Goal: Information Seeking & Learning: Learn about a topic

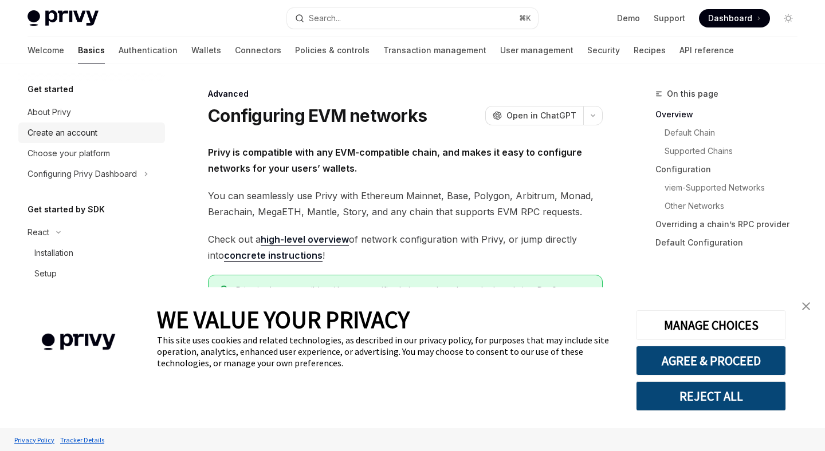
click at [97, 134] on div "Create an account" at bounding box center [92, 133] width 131 height 14
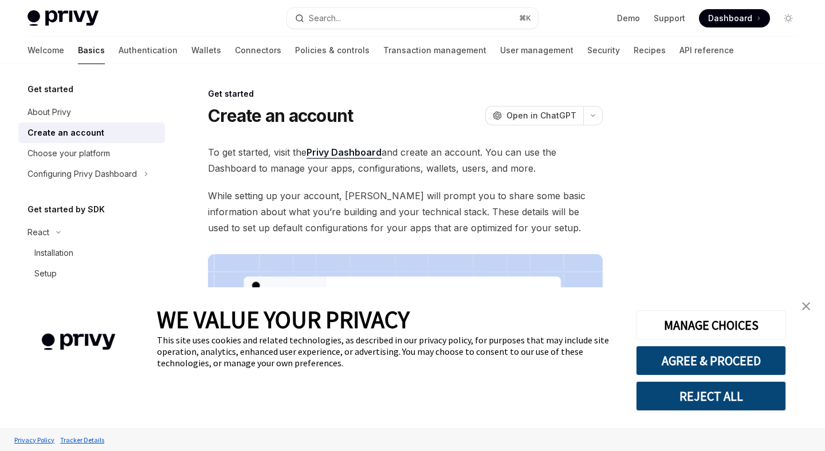
click at [806, 305] on img "close banner" at bounding box center [806, 306] width 8 height 8
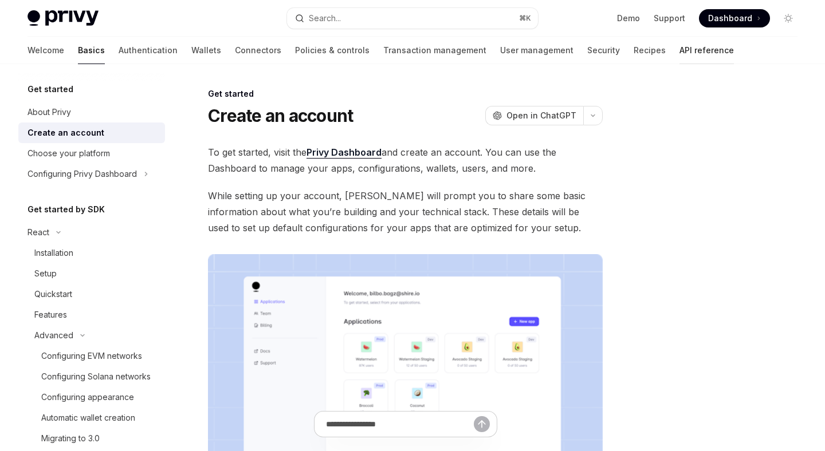
click at [679, 56] on link "API reference" at bounding box center [706, 50] width 54 height 27
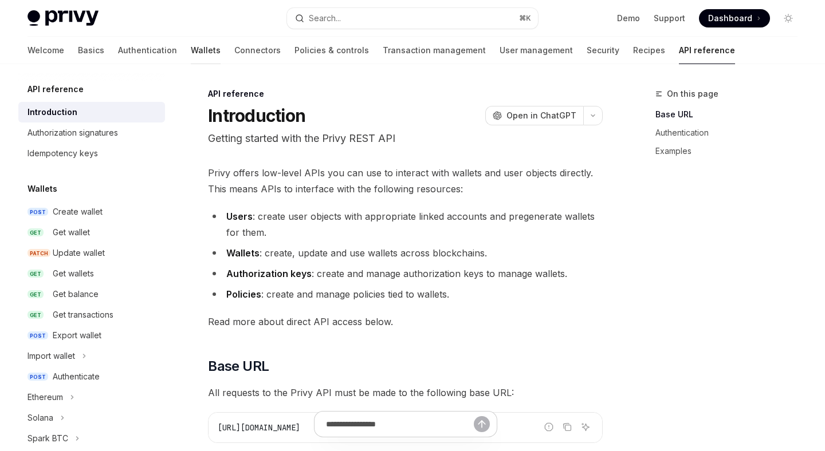
click at [191, 48] on link "Wallets" at bounding box center [206, 50] width 30 height 27
type textarea "*"
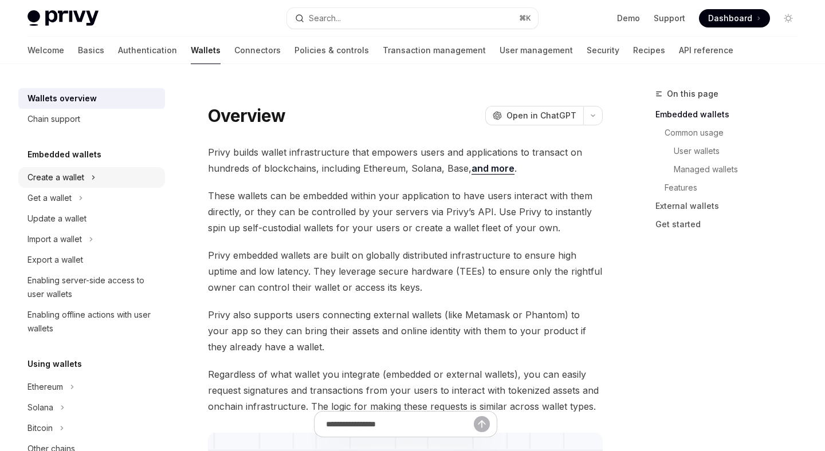
click at [96, 177] on button "Create a wallet" at bounding box center [91, 177] width 147 height 21
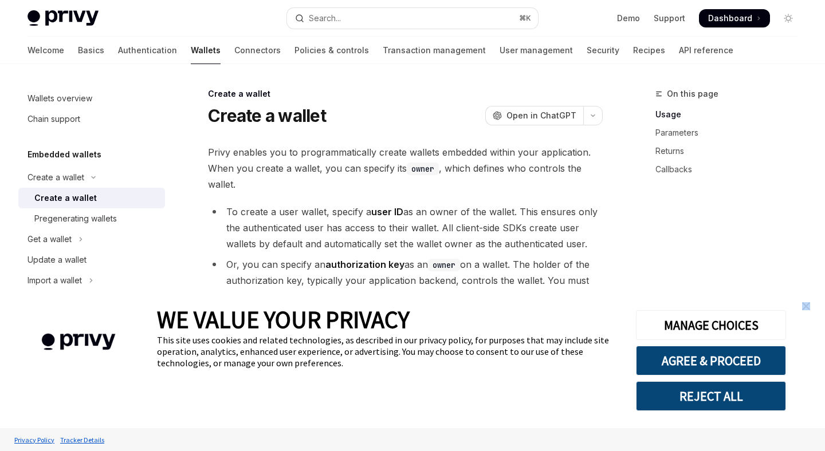
click at [810, 302] on link "close banner" at bounding box center [805, 306] width 23 height 23
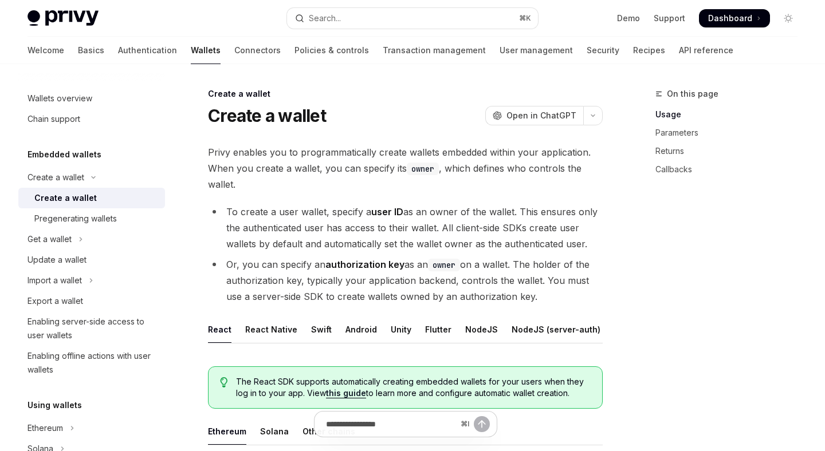
scroll to position [251, 0]
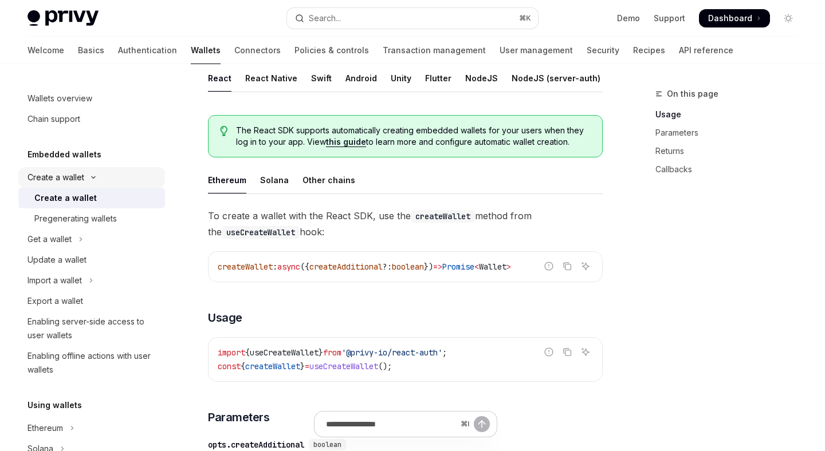
click at [73, 175] on div "Create a wallet" at bounding box center [55, 178] width 57 height 14
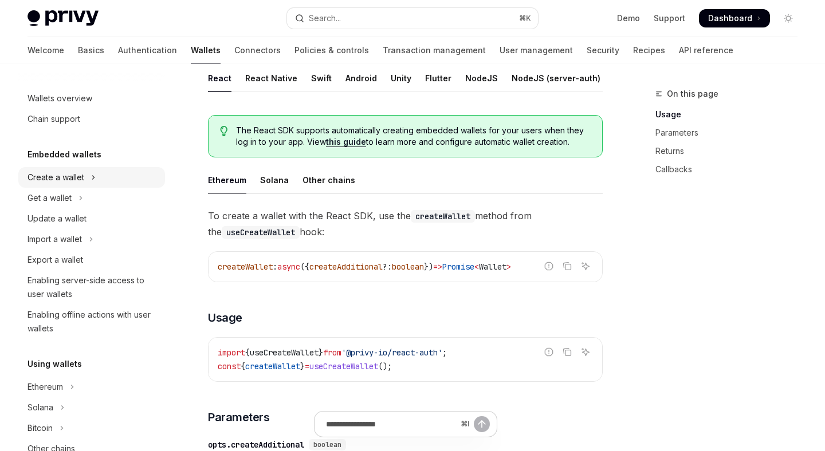
click at [73, 175] on div "Create a wallet" at bounding box center [55, 178] width 57 height 14
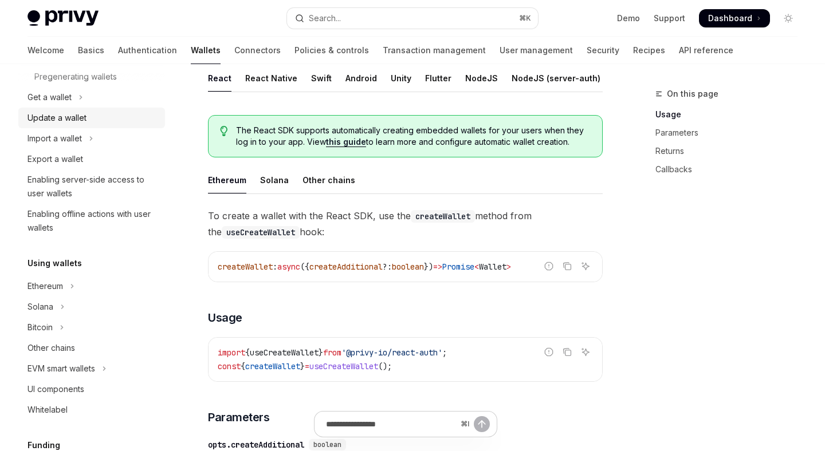
scroll to position [152, 0]
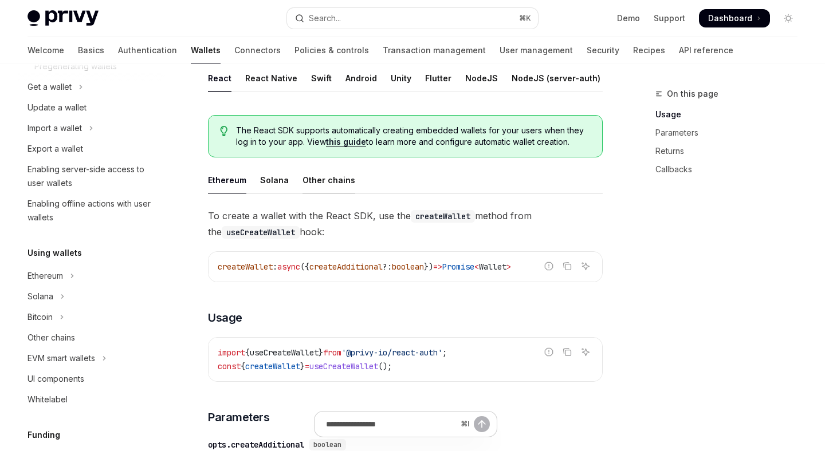
click at [303, 180] on div "Other chains" at bounding box center [328, 180] width 53 height 27
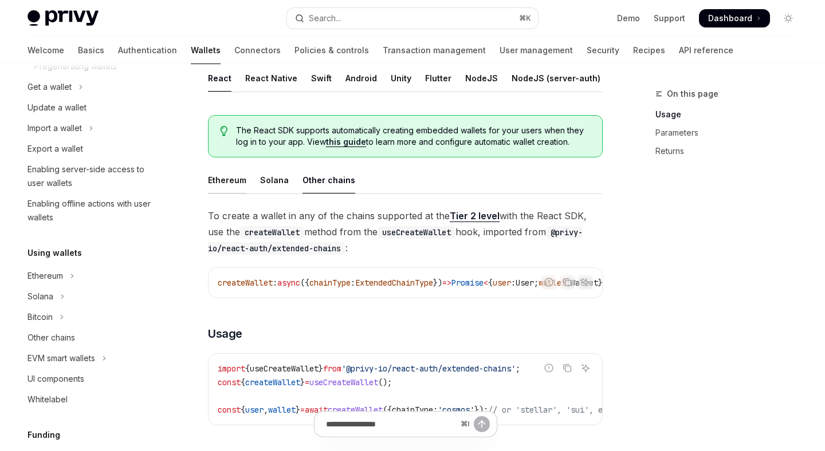
click at [222, 184] on div "Ethereum" at bounding box center [227, 180] width 38 height 27
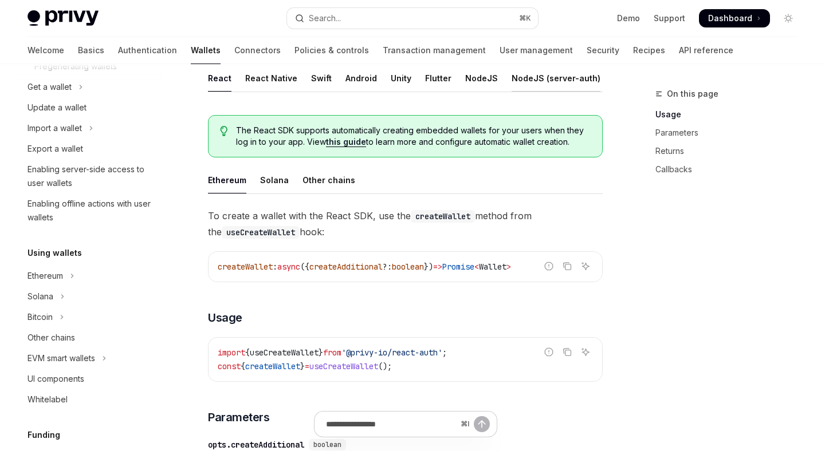
click at [520, 88] on div "NodeJS (server-auth)" at bounding box center [555, 78] width 89 height 27
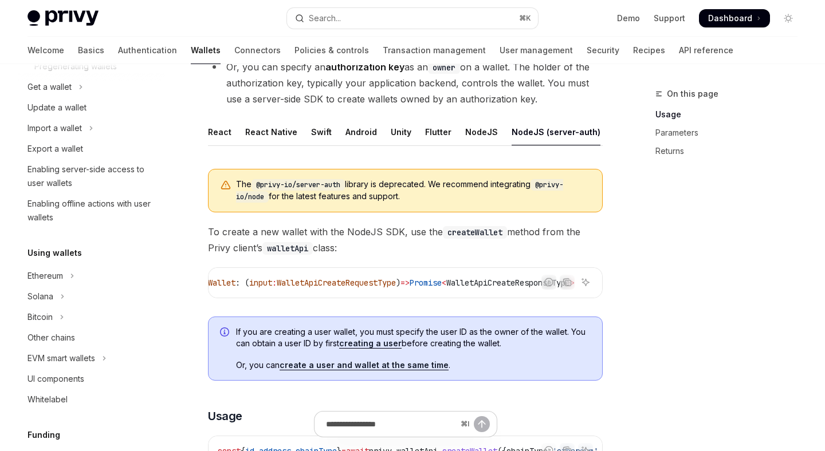
scroll to position [177, 0]
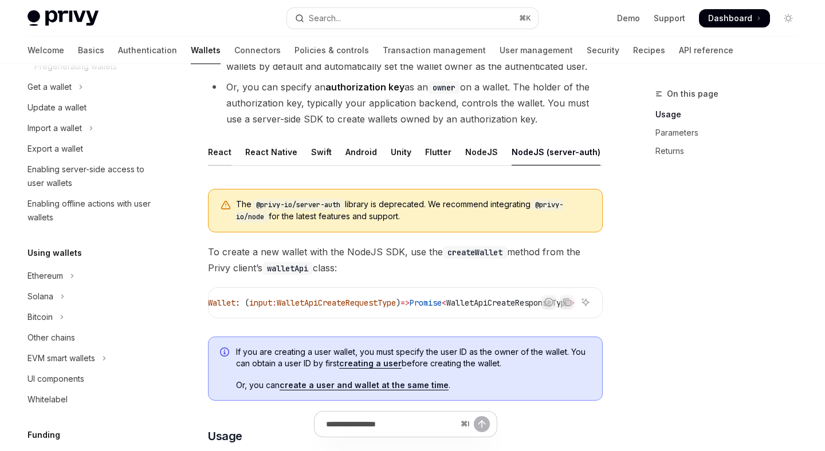
click at [224, 151] on div "React" at bounding box center [219, 152] width 23 height 27
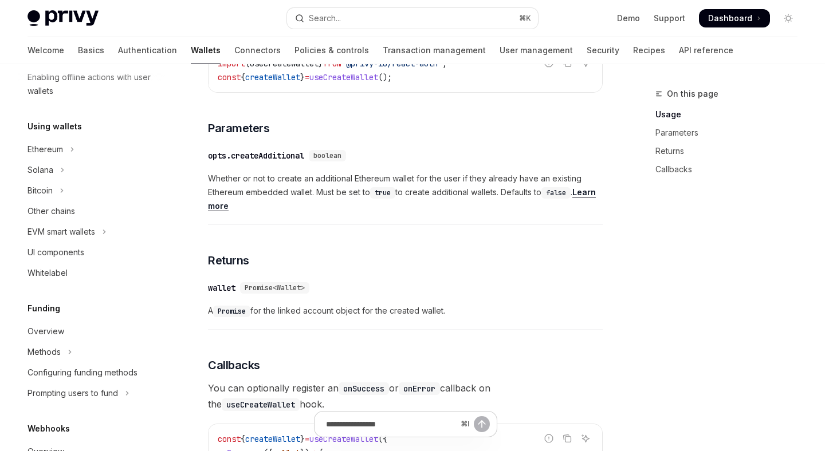
scroll to position [277, 0]
click at [101, 232] on button "EVM smart wallets" at bounding box center [91, 233] width 147 height 21
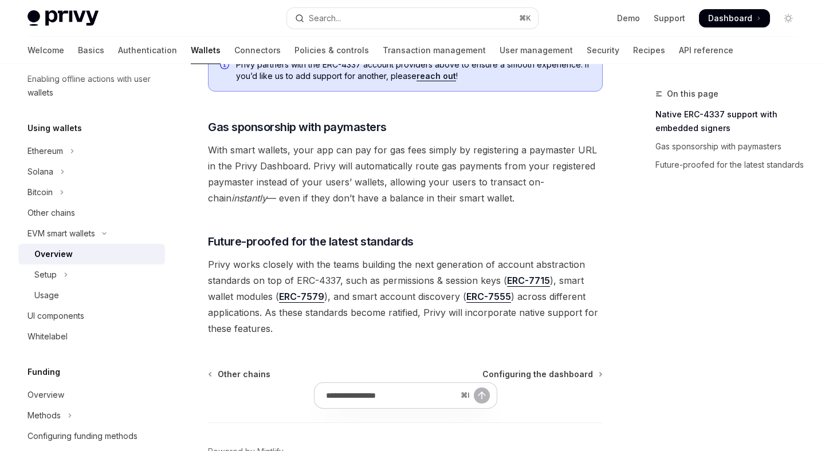
scroll to position [887, 0]
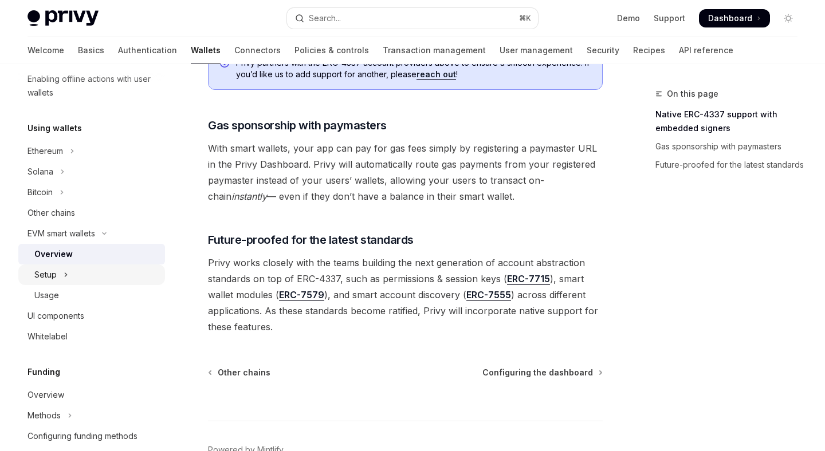
click at [123, 280] on button "Setup" at bounding box center [91, 275] width 147 height 21
type textarea "*"
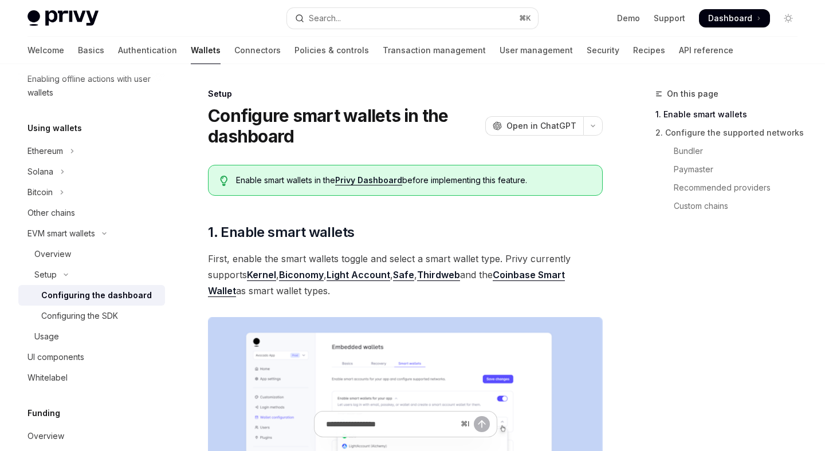
click at [479, 30] on div "Privy Docs home page Search... ⌘ K Demo Support Dashboard Dashboard Search..." at bounding box center [412, 18] width 770 height 37
click at [466, 17] on button "Search... ⌘ K" at bounding box center [412, 18] width 250 height 21
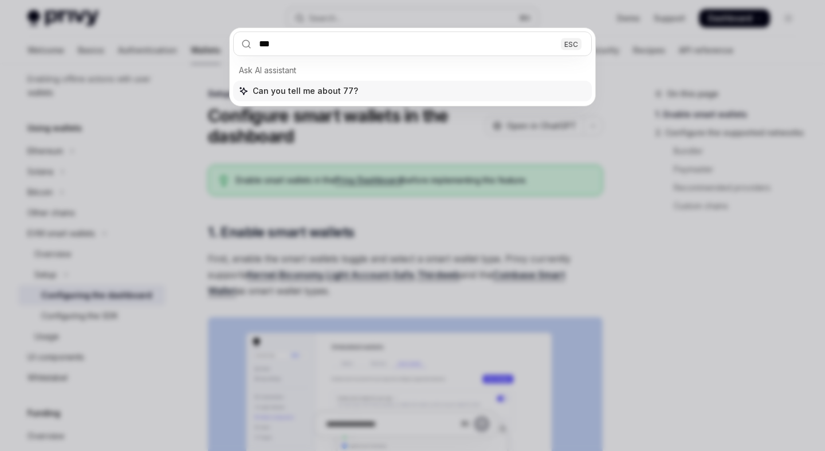
type input "****"
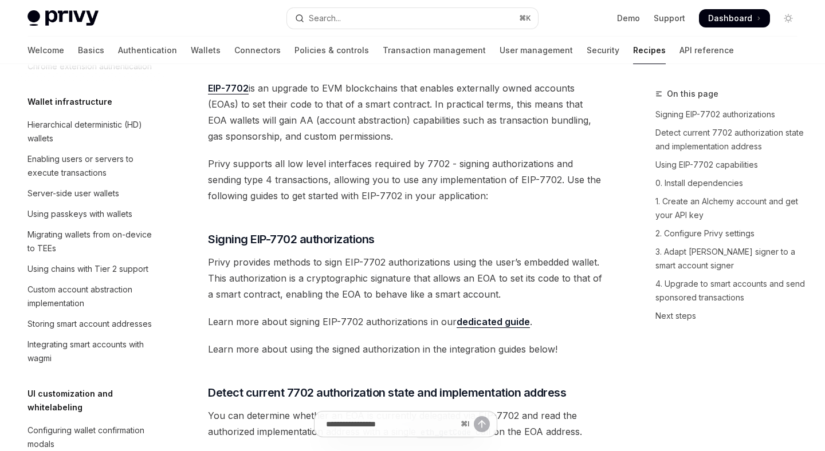
scroll to position [948, 0]
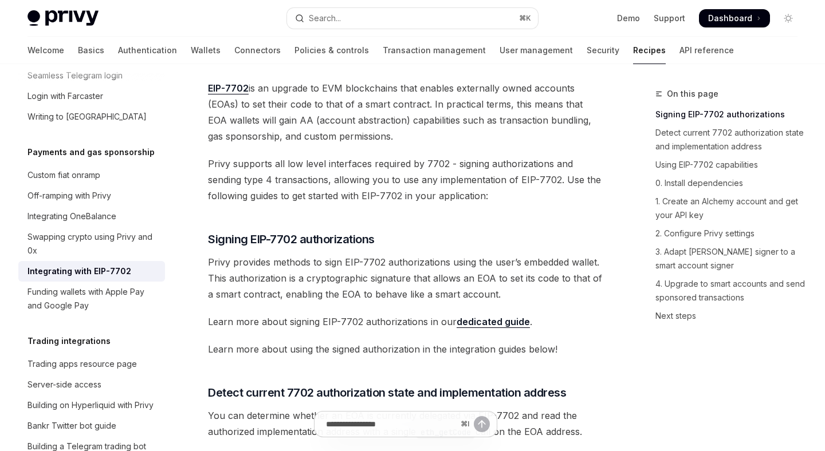
click at [468, 321] on link "dedicated guide" at bounding box center [492, 322] width 73 height 12
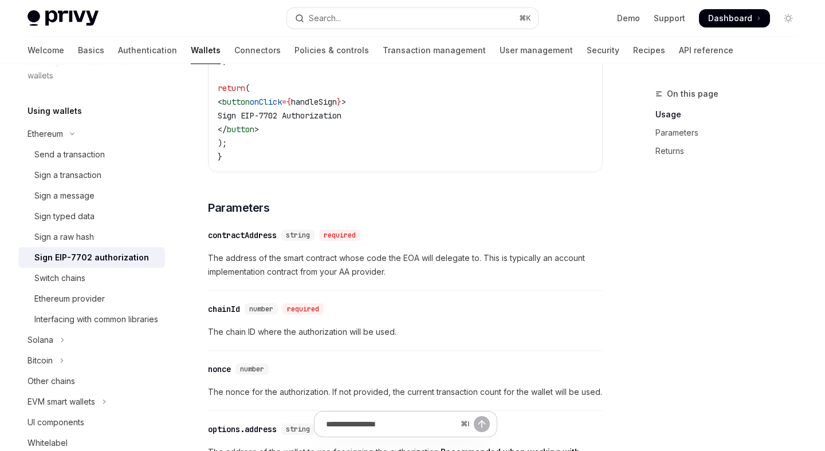
scroll to position [749, 0]
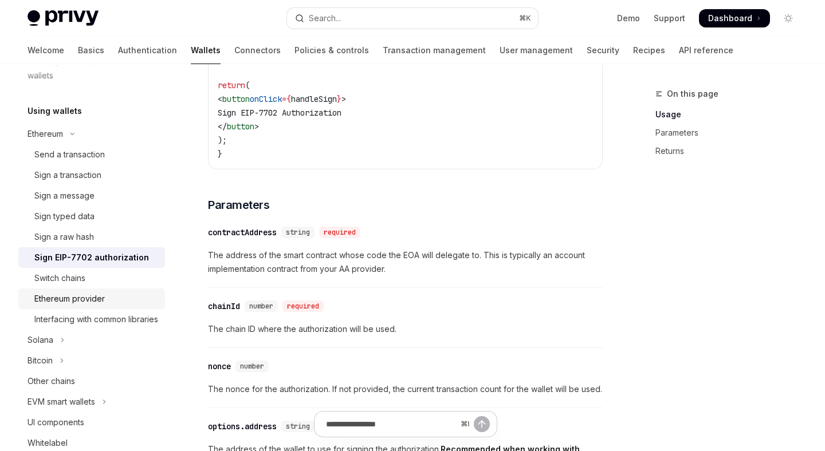
click at [107, 298] on div "Ethereum provider" at bounding box center [96, 299] width 124 height 14
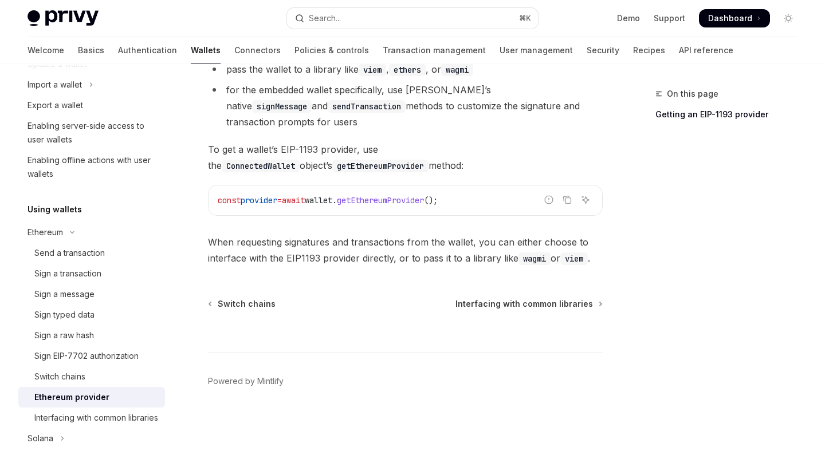
scroll to position [153, 0]
click at [80, 257] on div "Send a transaction" at bounding box center [69, 255] width 70 height 14
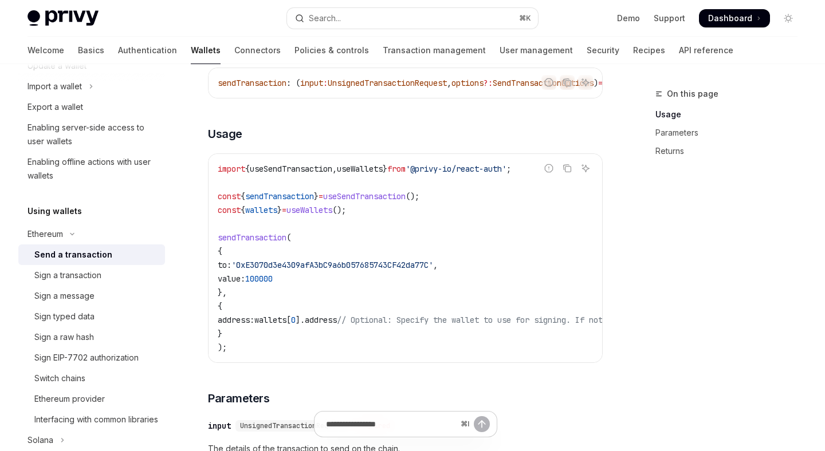
scroll to position [41, 0]
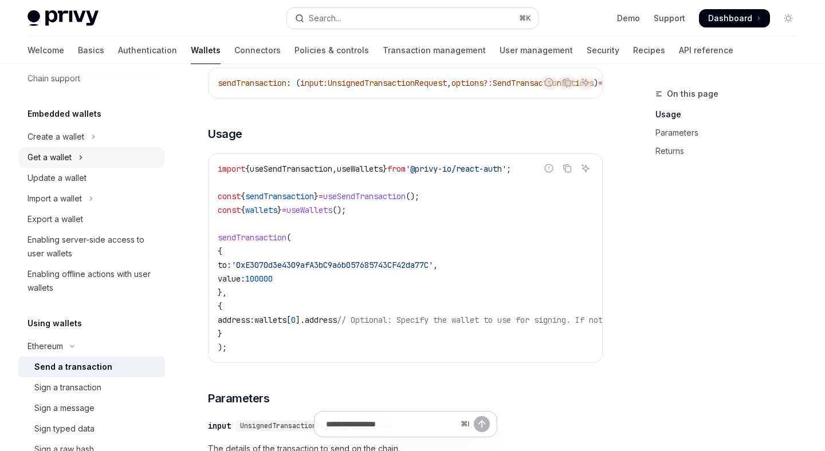
click at [73, 156] on button "Get a wallet" at bounding box center [91, 157] width 147 height 21
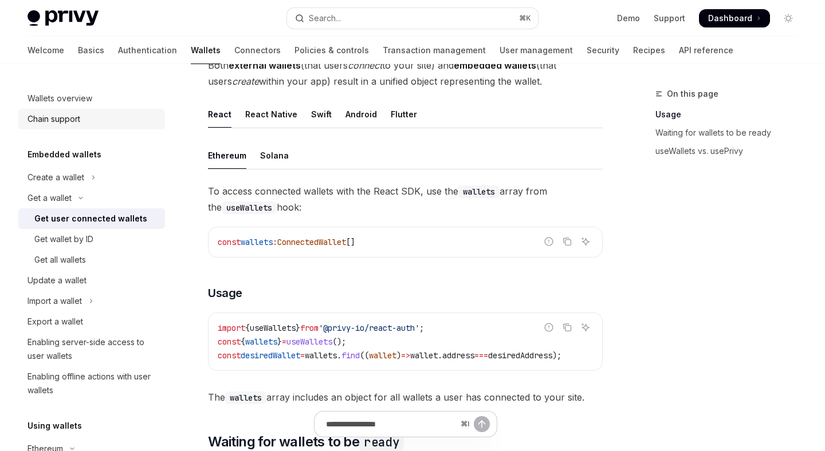
click at [71, 109] on link "Chain support" at bounding box center [91, 119] width 147 height 21
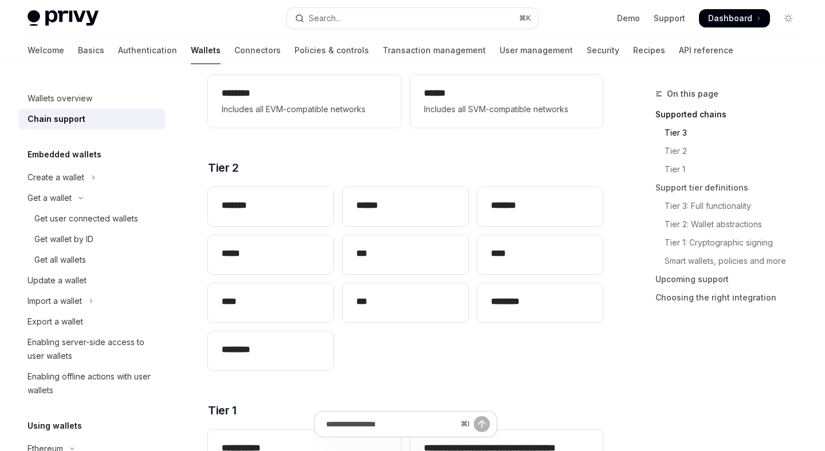
scroll to position [217, 0]
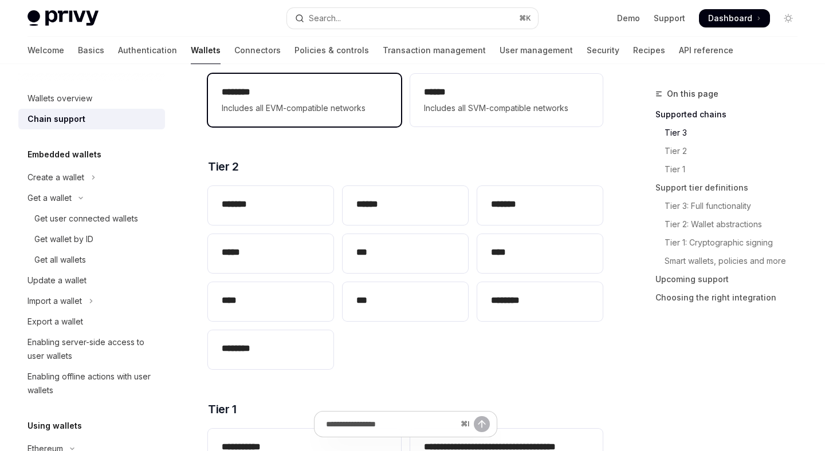
click at [262, 115] on span "Includes all EVM-compatible networks" at bounding box center [304, 108] width 165 height 14
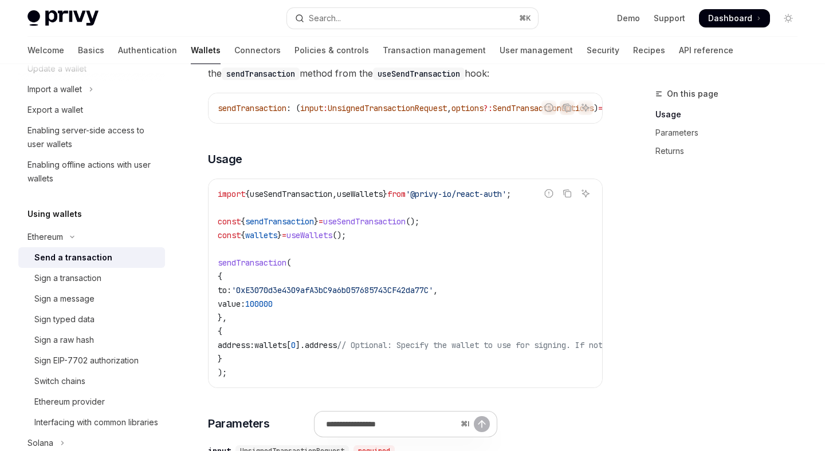
scroll to position [139, 0]
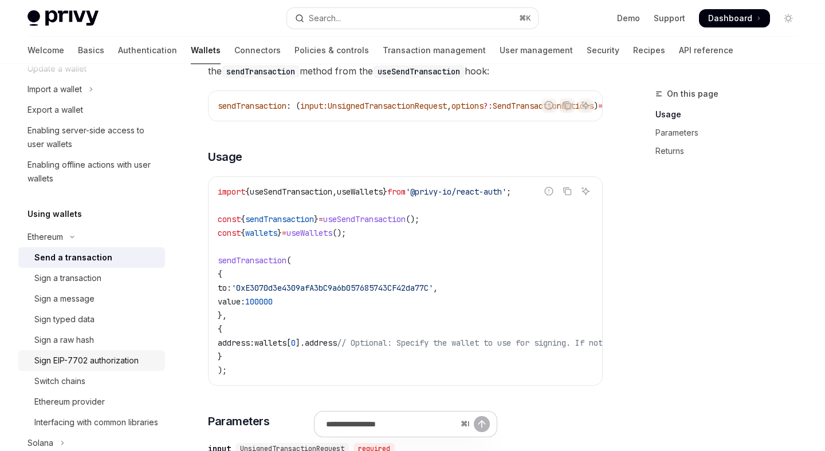
click at [128, 356] on div "Sign EIP-7702 authorization" at bounding box center [86, 361] width 104 height 14
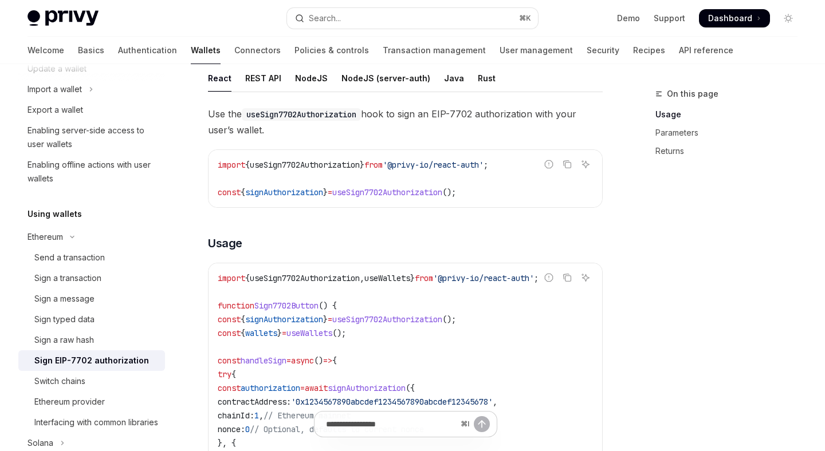
scroll to position [242, 0]
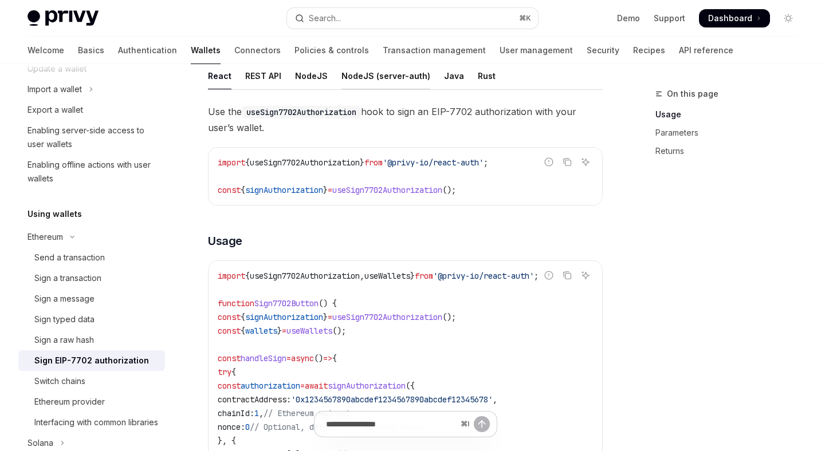
click at [349, 73] on div "NodeJS (server-auth)" at bounding box center [385, 75] width 89 height 27
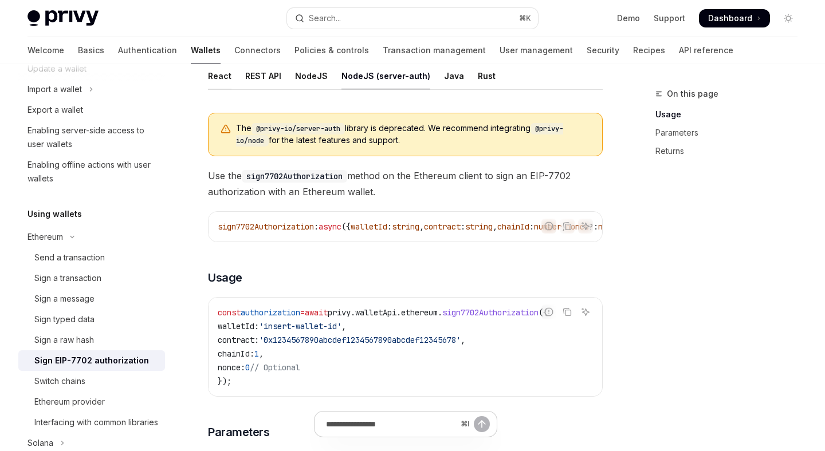
click at [218, 80] on div "React" at bounding box center [219, 75] width 23 height 27
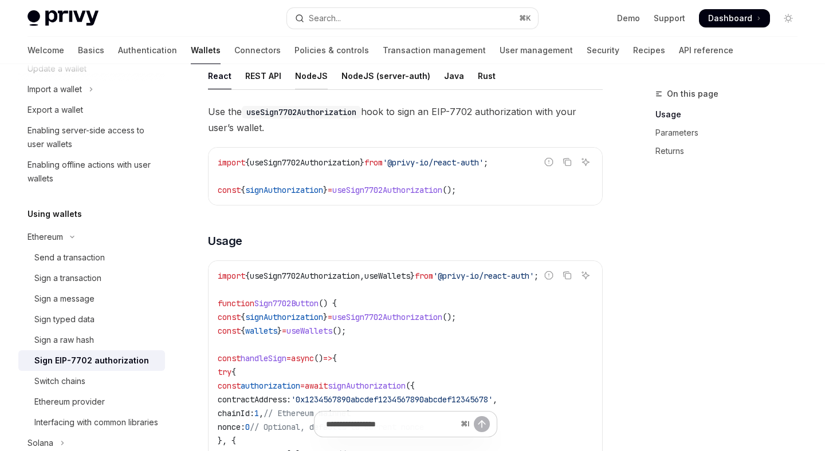
click at [297, 78] on div "NodeJS" at bounding box center [311, 75] width 33 height 27
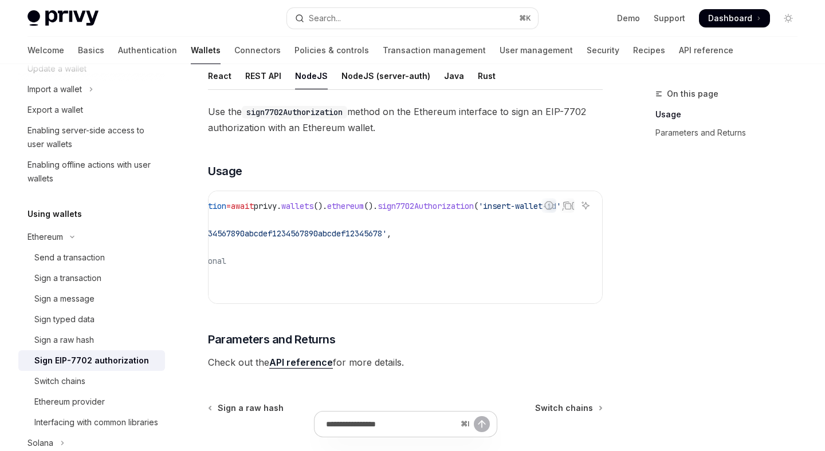
scroll to position [0, 115]
click at [382, 328] on div "Use the sign7702Authorization method on the Ethereum interface to sign an EIP-7…" at bounding box center [405, 237] width 395 height 267
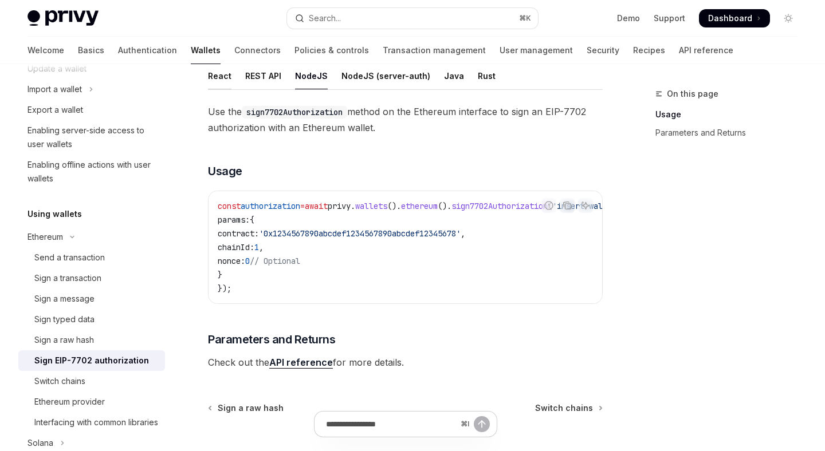
click at [220, 72] on div "React" at bounding box center [219, 75] width 23 height 27
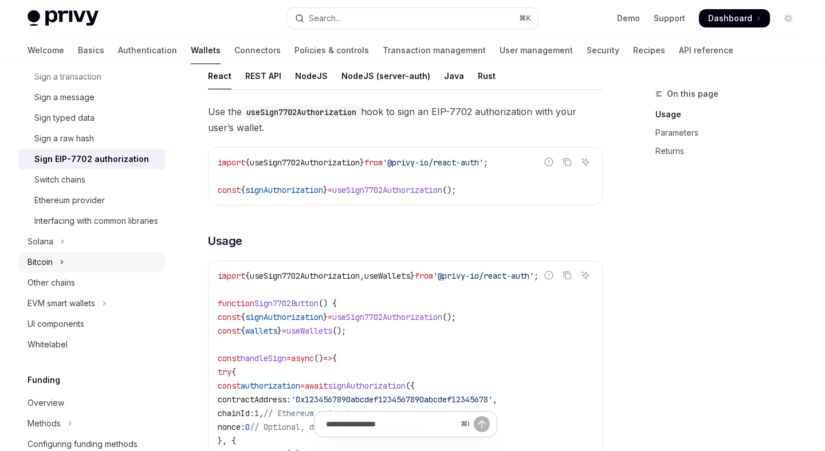
scroll to position [415, 0]
click at [80, 289] on div "Other chains" at bounding box center [92, 282] width 131 height 14
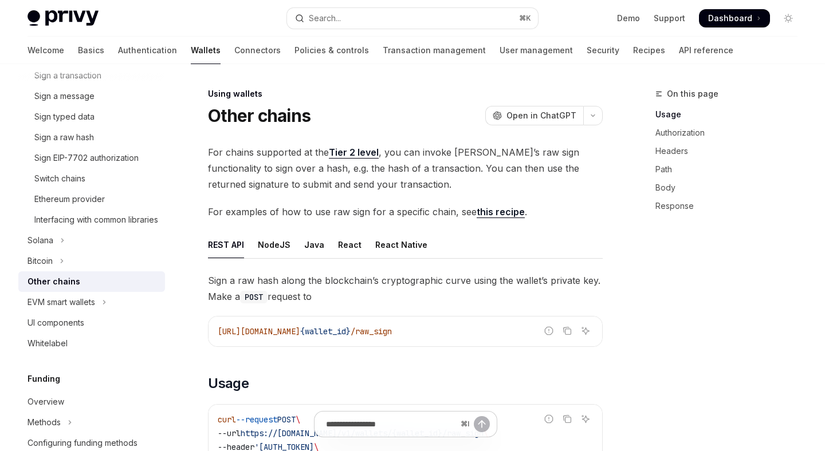
click at [342, 152] on link "Tier 2 level" at bounding box center [354, 153] width 50 height 12
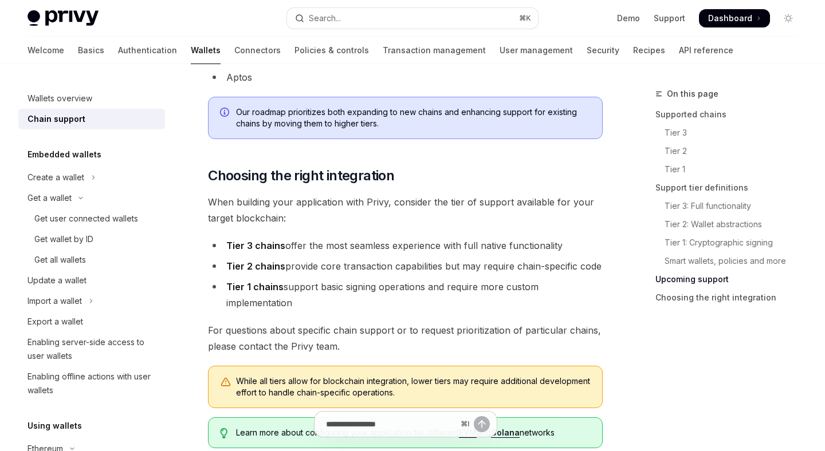
scroll to position [1395, 0]
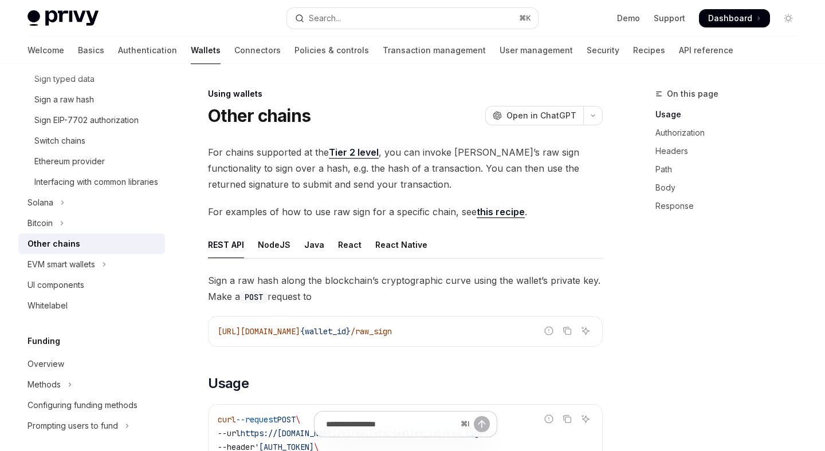
click at [76, 251] on div "Other chains" at bounding box center [53, 244] width 53 height 14
click at [341, 149] on link "Tier 2 level" at bounding box center [354, 153] width 50 height 12
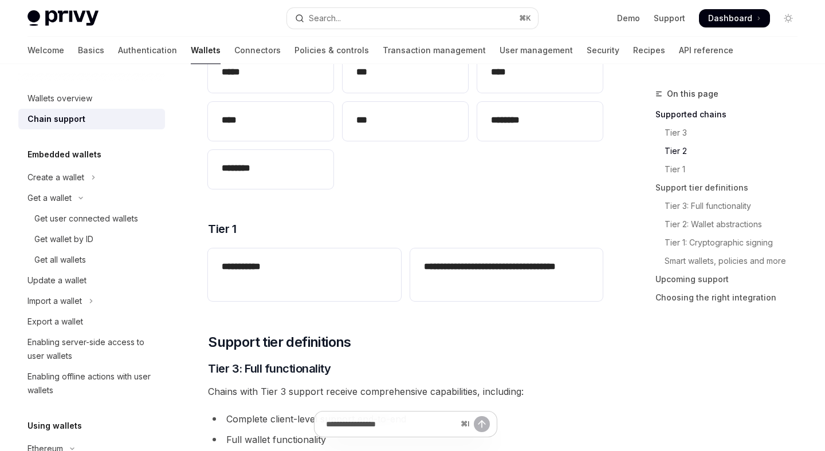
scroll to position [428, 0]
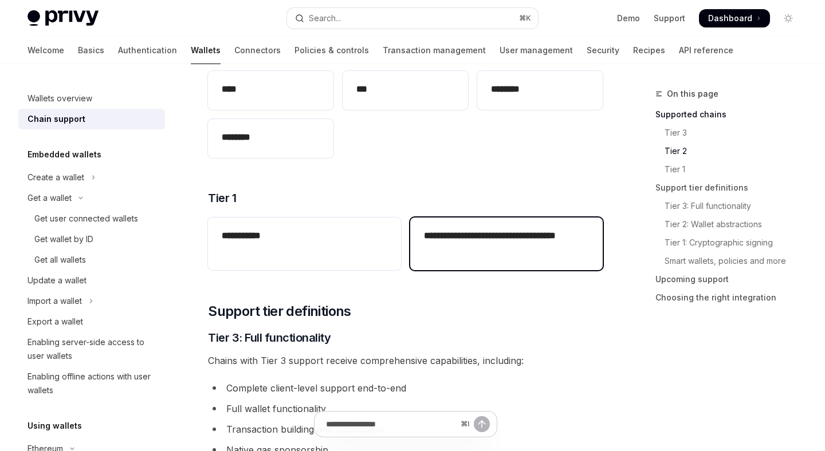
click at [455, 222] on div "**********" at bounding box center [506, 244] width 192 height 53
click at [455, 244] on h2 "**********" at bounding box center [506, 242] width 165 height 27
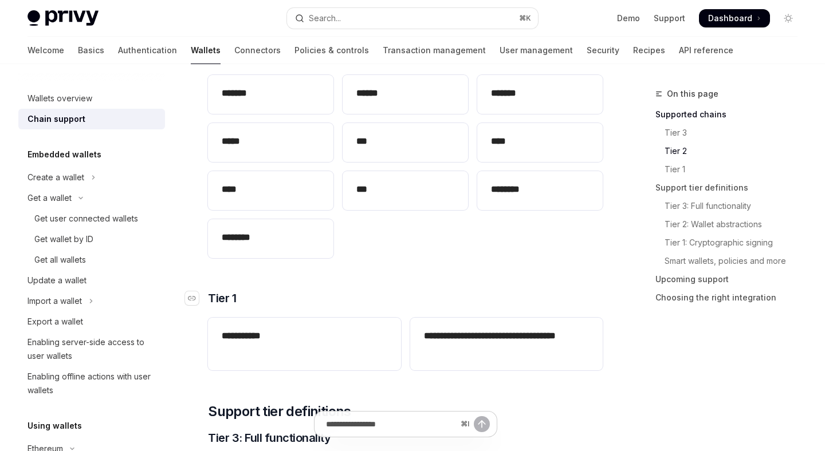
scroll to position [328, 0]
click at [433, 191] on h2 "***" at bounding box center [405, 190] width 98 height 14
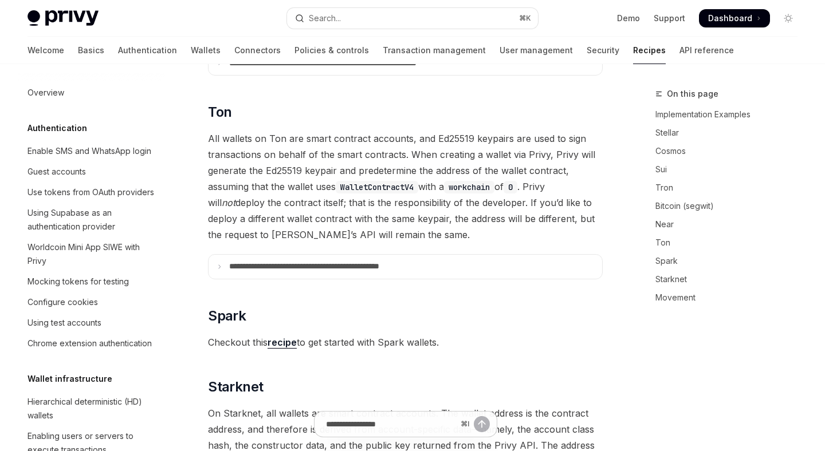
scroll to position [289, 0]
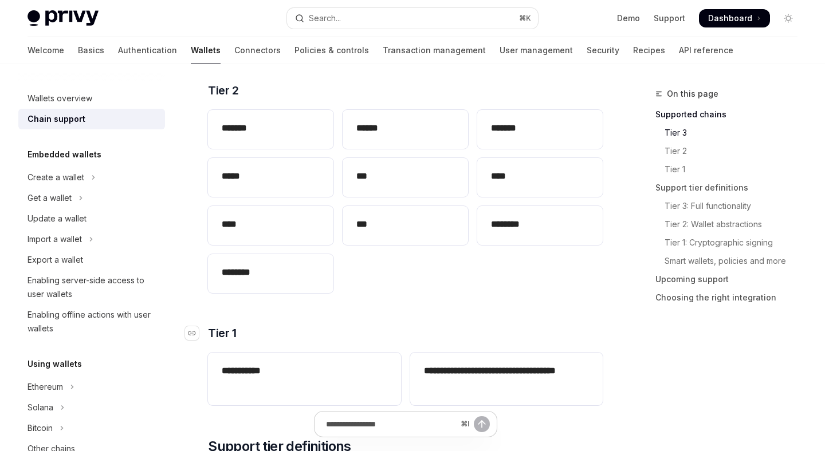
scroll to position [279, 0]
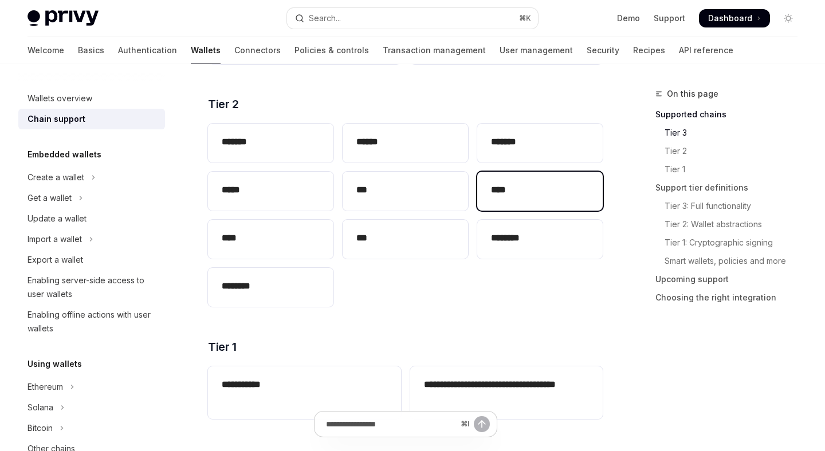
click at [503, 189] on h2 "****" at bounding box center [540, 190] width 98 height 14
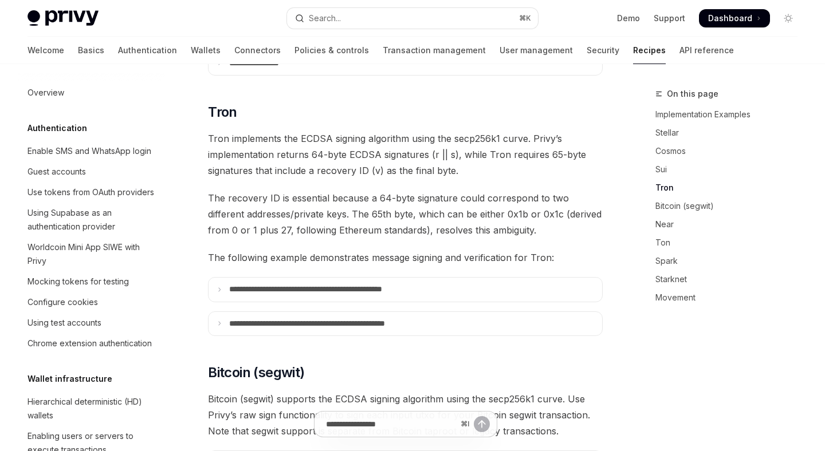
scroll to position [289, 0]
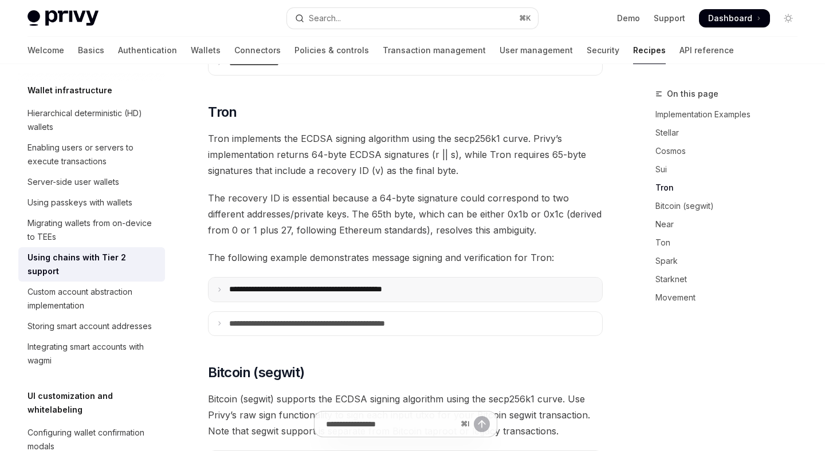
click at [441, 285] on p "**********" at bounding box center [336, 290] width 214 height 10
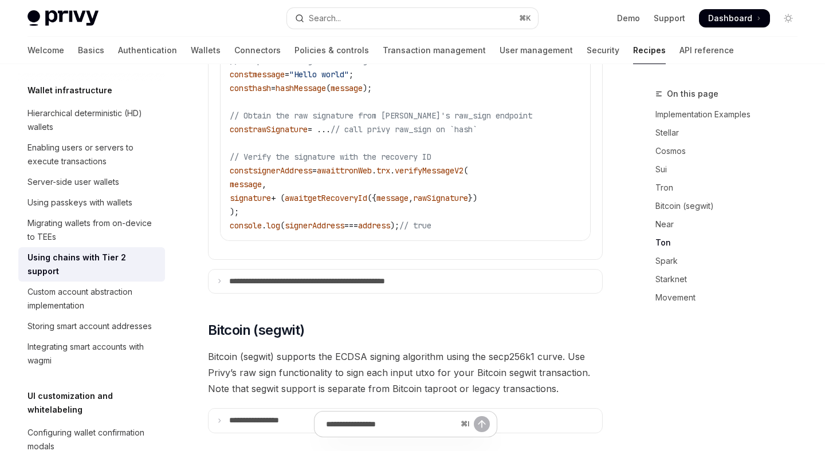
scroll to position [1314, 0]
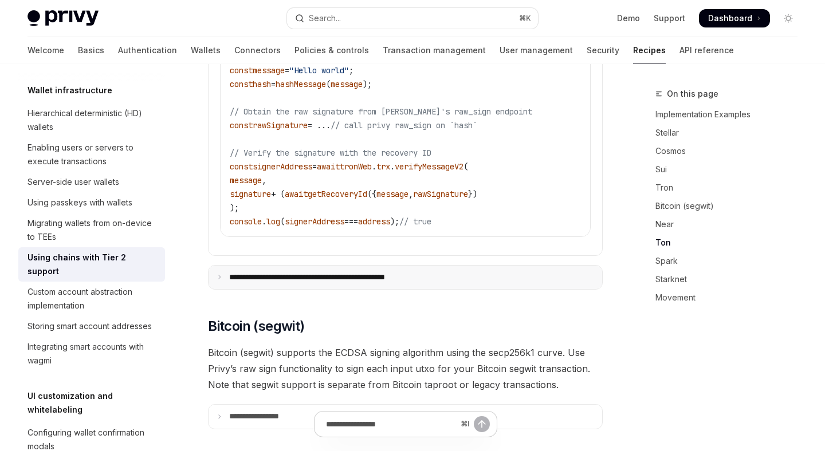
click at [437, 273] on p "**********" at bounding box center [337, 278] width 216 height 10
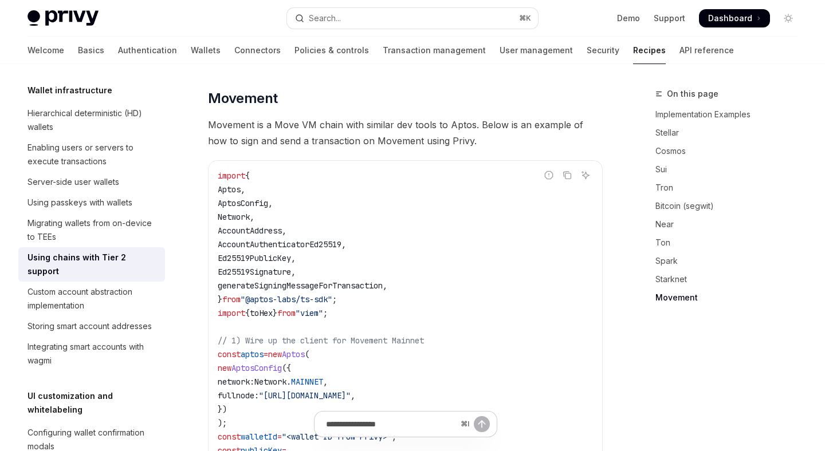
scroll to position [2774, 0]
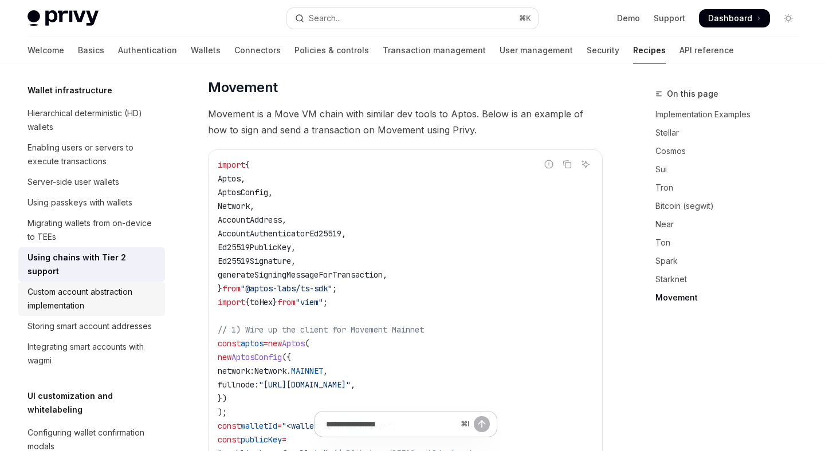
click at [135, 288] on div "Custom account abstraction implementation" at bounding box center [92, 298] width 131 height 27
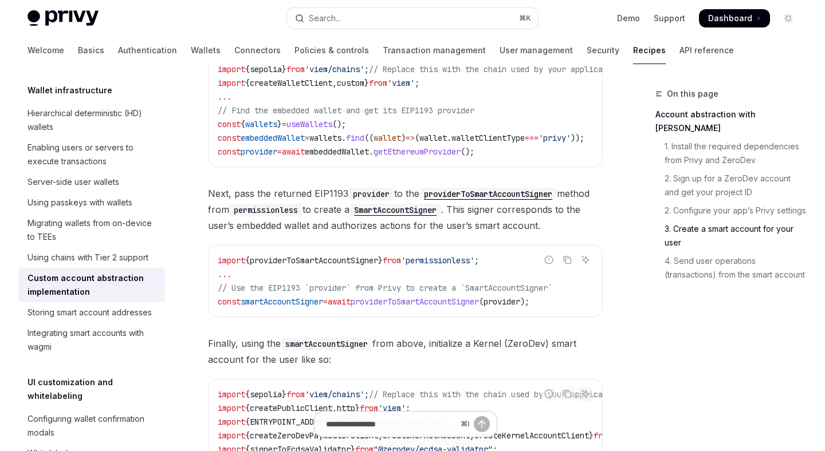
scroll to position [1185, 0]
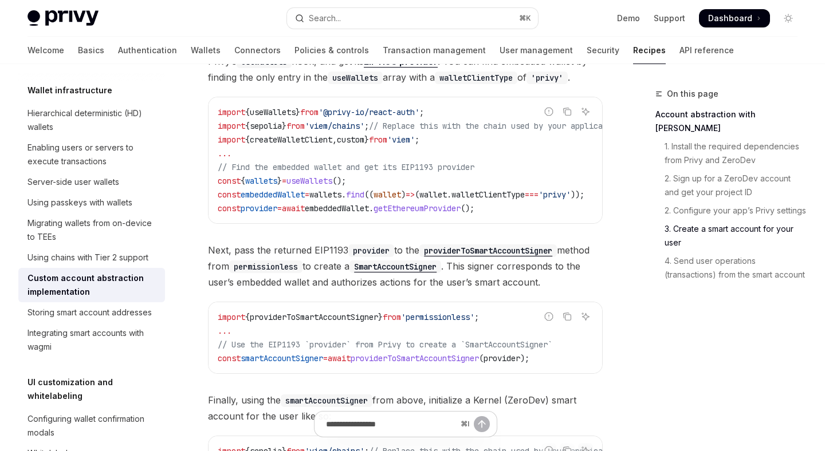
click at [536, 257] on code "providerToSmartAccountSigner" at bounding box center [487, 250] width 137 height 13
click at [662, 324] on div "On this page Account abstraction with ZeroDev 1. Install the required dependenc…" at bounding box center [719, 269] width 174 height 364
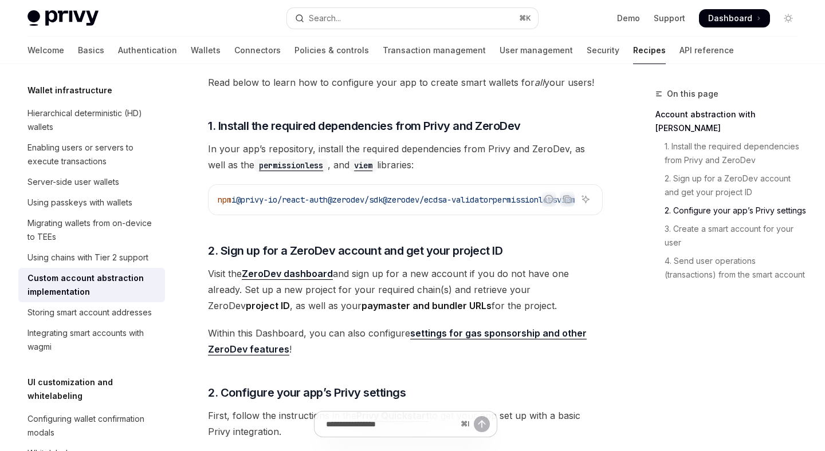
scroll to position [0, 0]
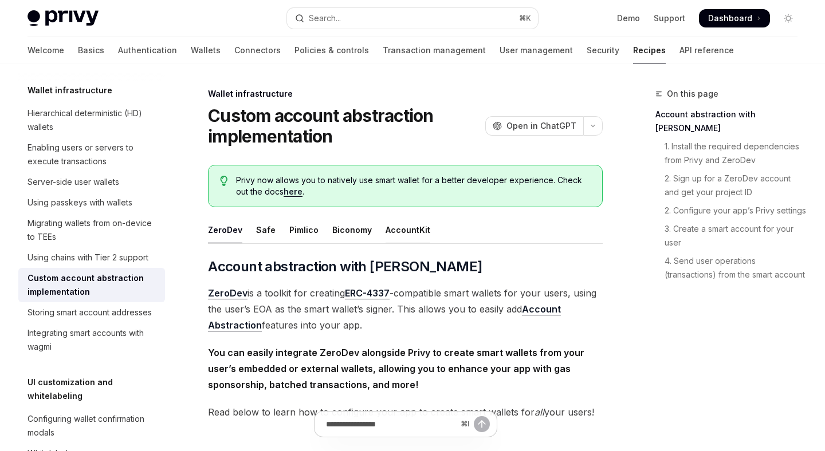
click at [397, 223] on div "AccountKit" at bounding box center [407, 229] width 45 height 27
type textarea "*"
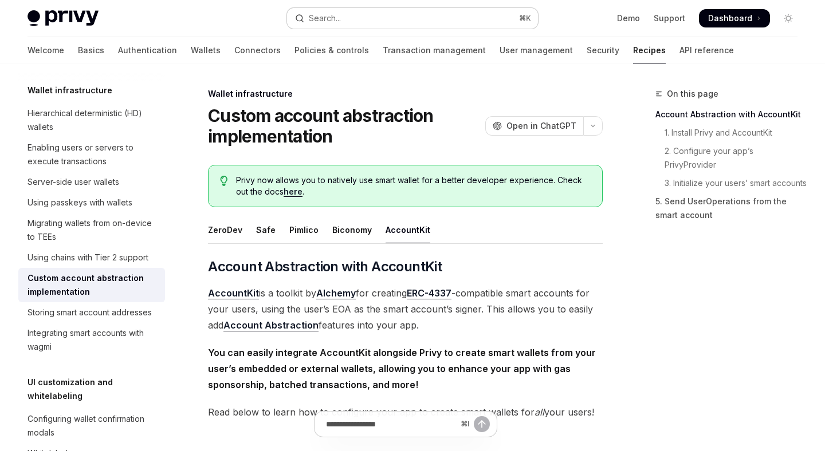
click at [393, 18] on button "Search... ⌘ K" at bounding box center [412, 18] width 250 height 21
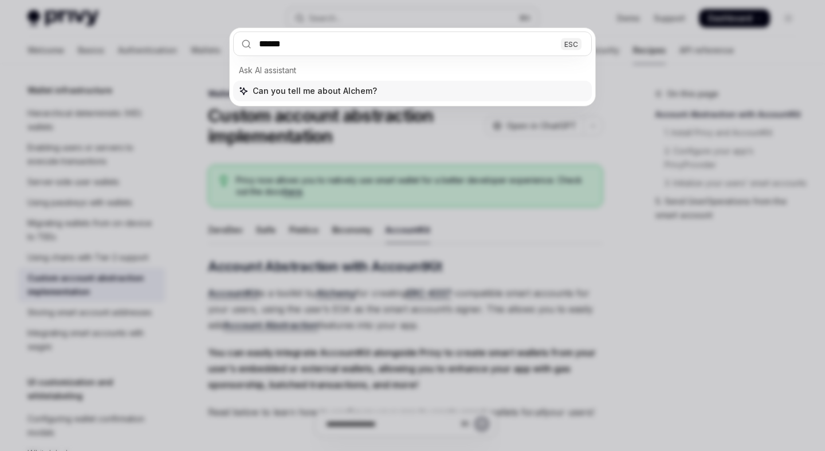
type input "*******"
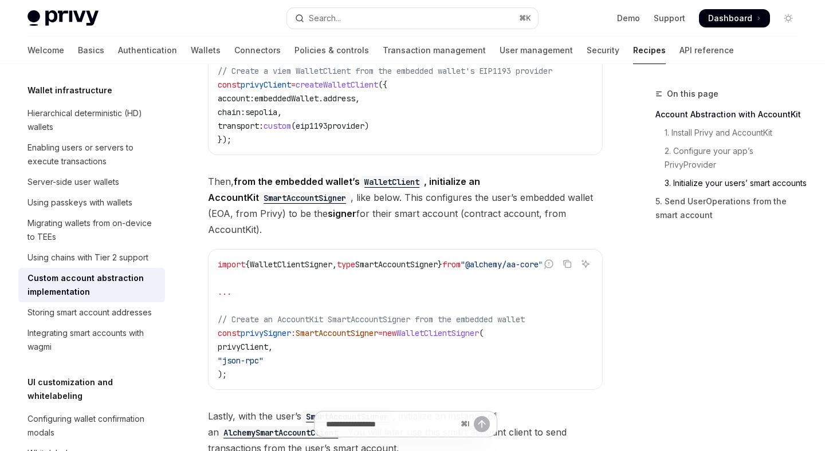
scroll to position [0, 23]
click at [675, 283] on div "On this page Account Abstraction with AccountKit 1. Install Privy and AccountKi…" at bounding box center [719, 269] width 174 height 364
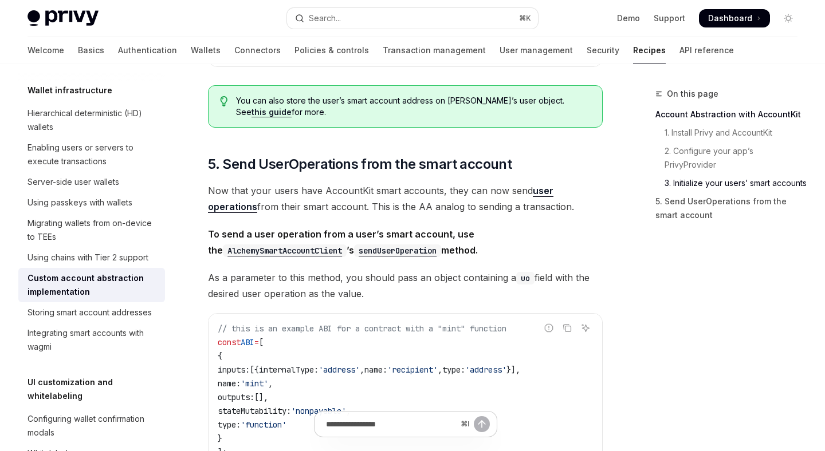
scroll to position [1719, 0]
